Goal: Task Accomplishment & Management: Complete application form

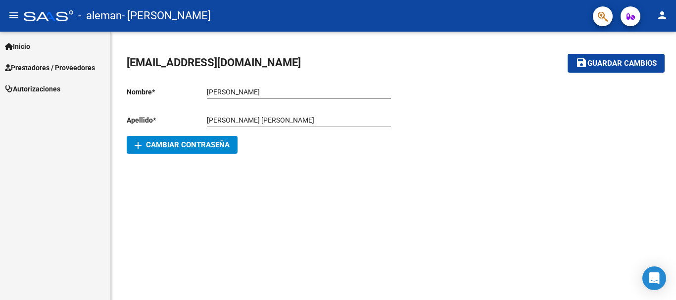
click at [665, 15] on mat-icon "person" at bounding box center [662, 15] width 12 height 12
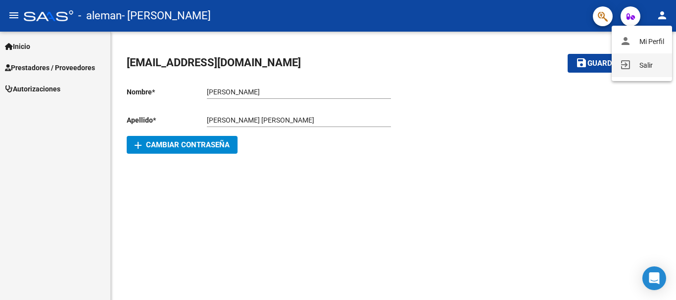
click at [648, 63] on button "exit_to_app Salir" at bounding box center [641, 65] width 60 height 24
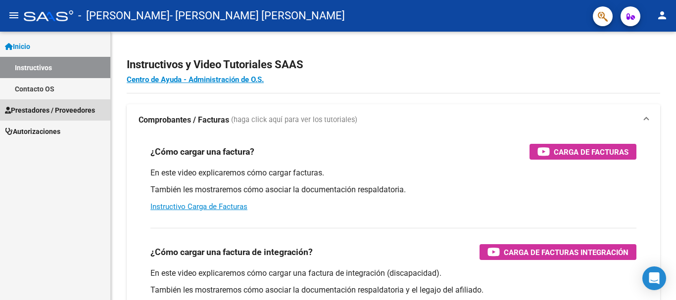
click at [42, 109] on span "Prestadores / Proveedores" at bounding box center [50, 110] width 90 height 11
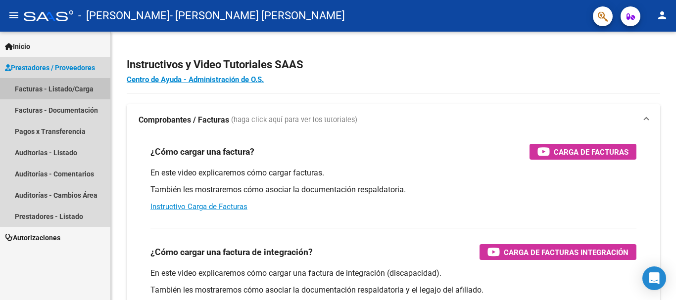
click at [52, 92] on link "Facturas - Listado/Carga" at bounding box center [55, 88] width 110 height 21
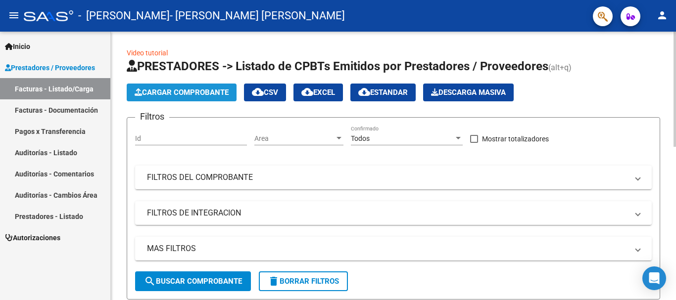
click at [183, 92] on span "Cargar Comprobante" at bounding box center [182, 92] width 94 height 9
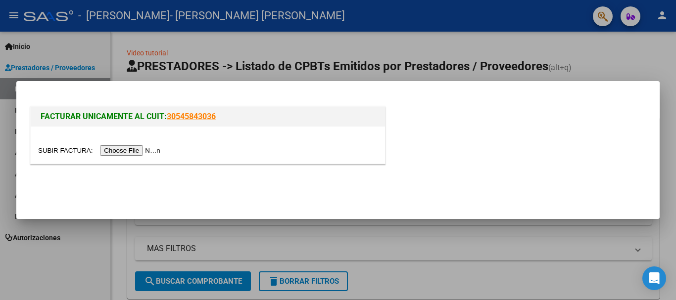
click at [151, 151] on input "file" at bounding box center [100, 150] width 125 height 10
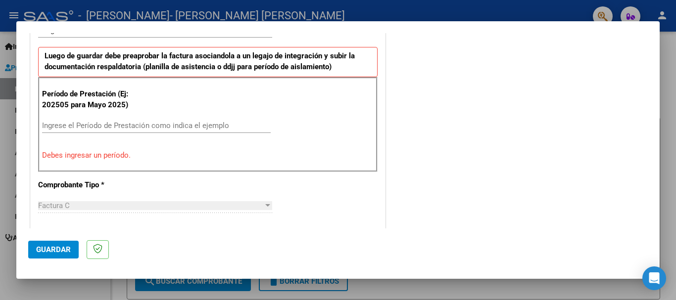
scroll to position [232, 0]
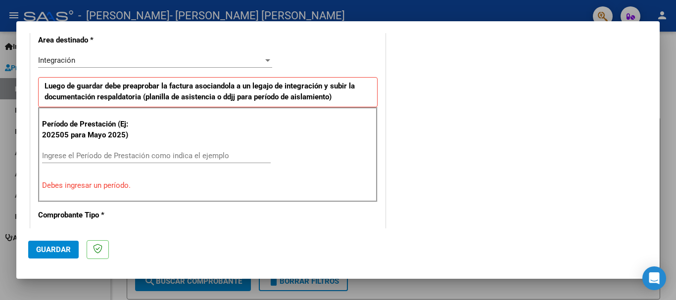
click at [157, 157] on input "Ingrese el Período de Prestación como indica el ejemplo" at bounding box center [156, 155] width 229 height 9
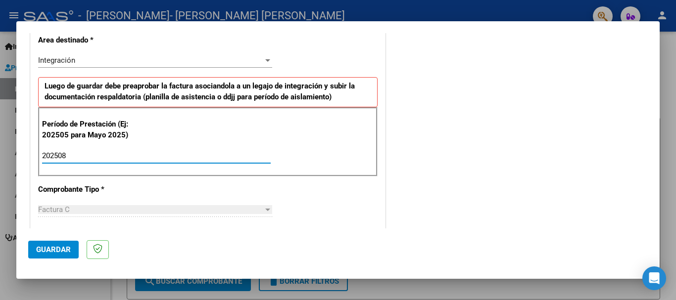
type input "202508"
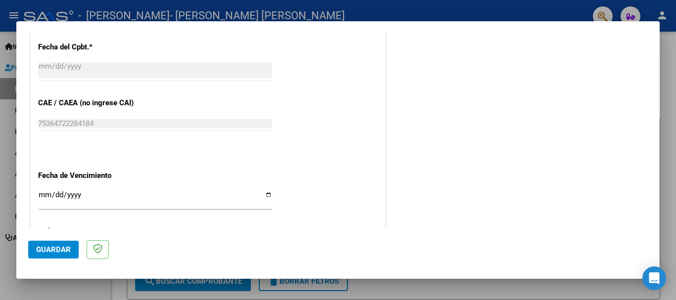
scroll to position [584, 0]
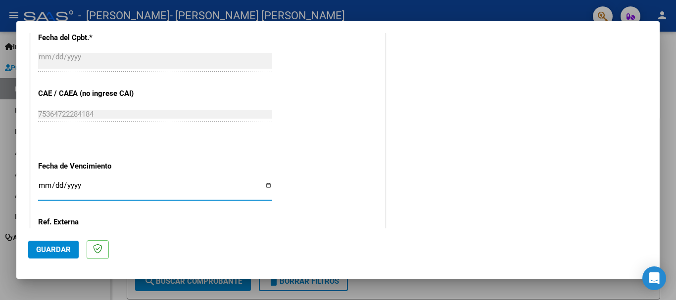
click at [46, 188] on input "Ingresar la fecha" at bounding box center [155, 190] width 234 height 16
type input "[DATE]"
click at [58, 248] on span "Guardar" at bounding box center [53, 249] width 35 height 9
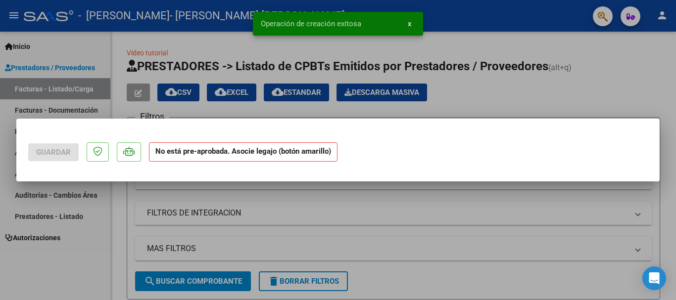
scroll to position [0, 0]
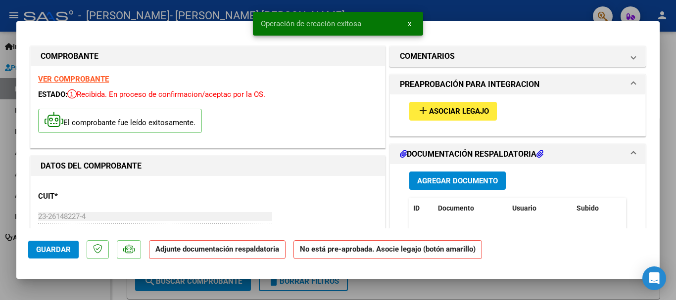
click at [468, 110] on span "Asociar Legajo" at bounding box center [459, 111] width 60 height 9
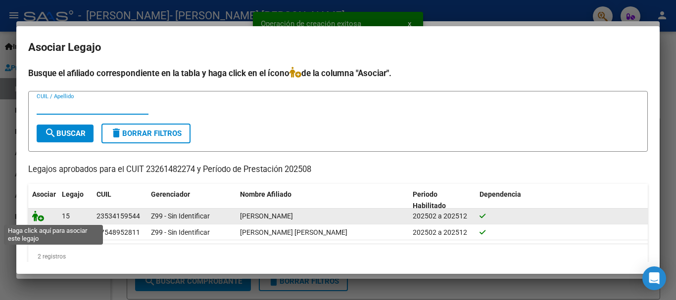
click at [37, 217] on icon at bounding box center [38, 216] width 12 height 11
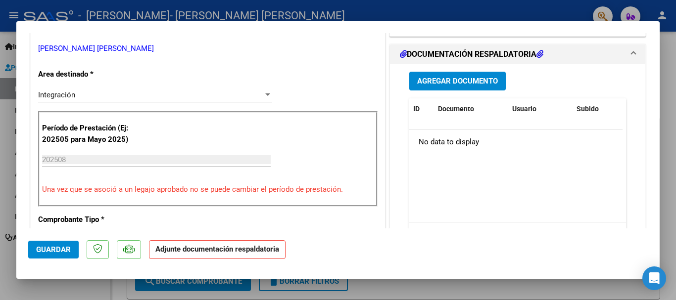
scroll to position [214, 0]
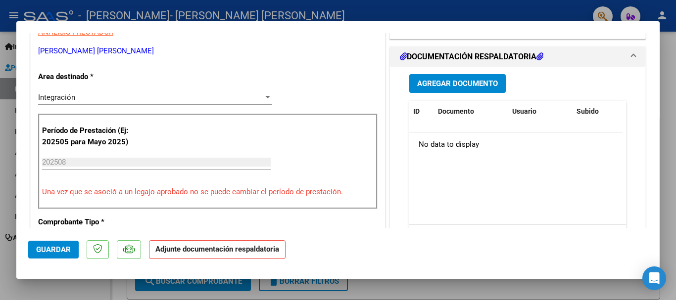
click at [482, 85] on span "Agregar Documento" at bounding box center [457, 84] width 81 height 9
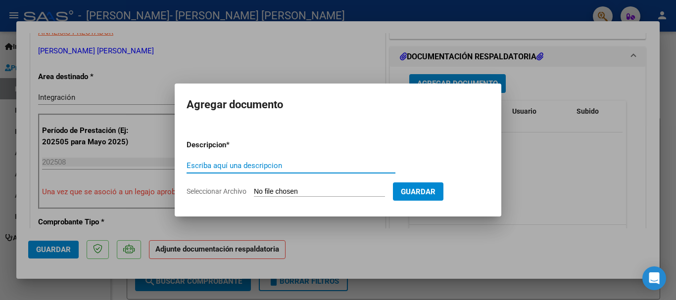
click at [251, 163] on input "Escriba aquí una descripcion" at bounding box center [290, 165] width 209 height 9
type input "Asist transp terap [PERSON_NAME]"
click at [321, 194] on input "Seleccionar Archivo" at bounding box center [319, 191] width 131 height 9
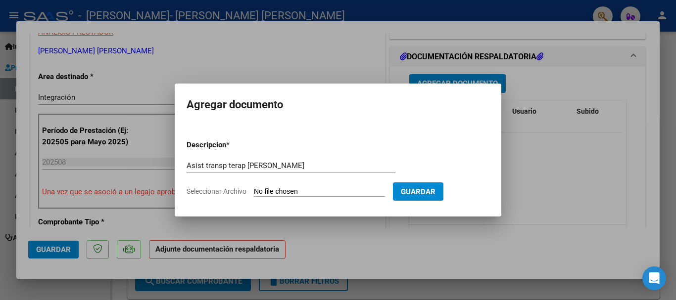
type input "C:\fakepath\asistencia trasporte terapias [PERSON_NAME].pdf"
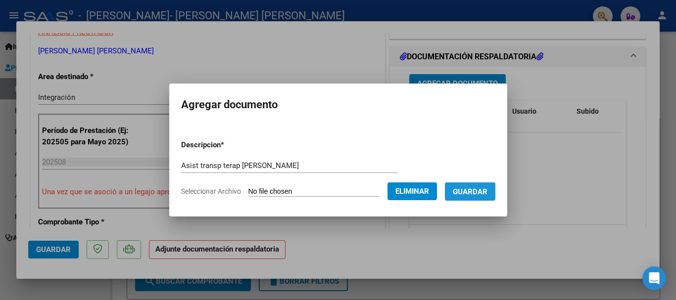
click at [478, 188] on span "Guardar" at bounding box center [470, 191] width 35 height 9
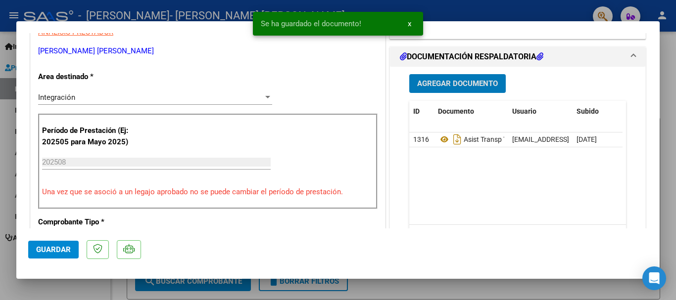
click at [47, 248] on span "Guardar" at bounding box center [53, 249] width 35 height 9
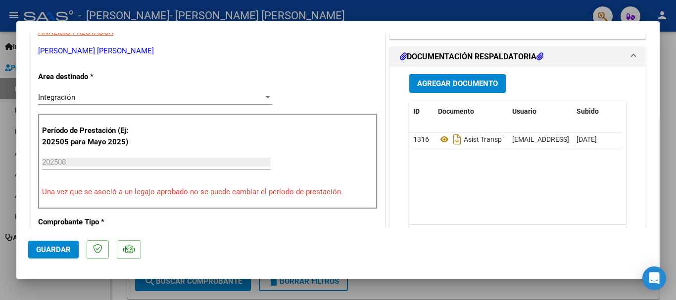
click at [376, 8] on div at bounding box center [338, 150] width 676 height 300
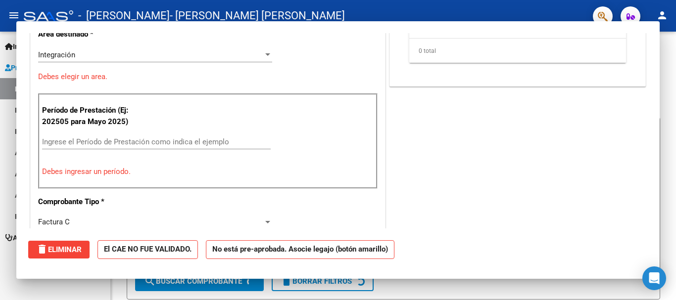
scroll to position [0, 0]
